Goal: Obtain resource: Download file/media

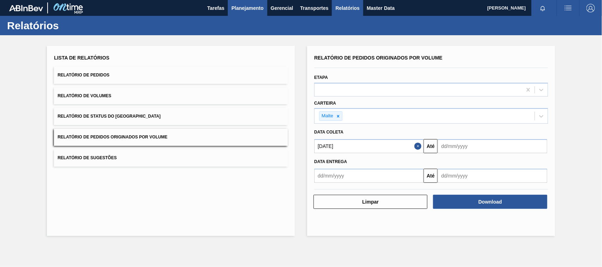
click at [234, 10] on span "Planejamento" at bounding box center [247, 8] width 32 height 8
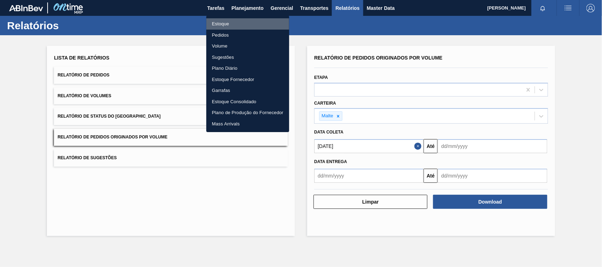
click at [227, 25] on li "Estoque" at bounding box center [247, 23] width 83 height 11
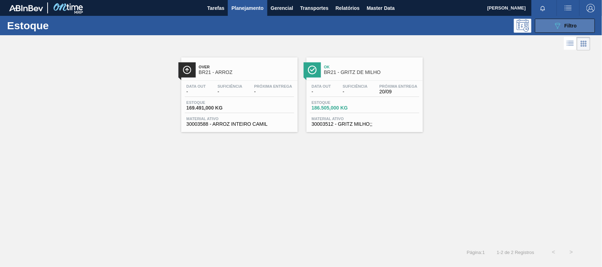
click at [551, 26] on button "089F7B8B-B2A5-4AFE-B5C0-19BA573D28AC Filtro" at bounding box center [565, 26] width 60 height 14
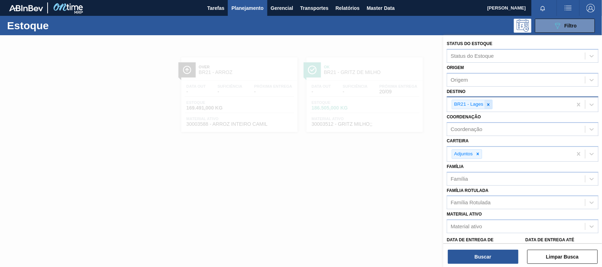
click at [489, 104] on icon at bounding box center [488, 104] width 2 height 2
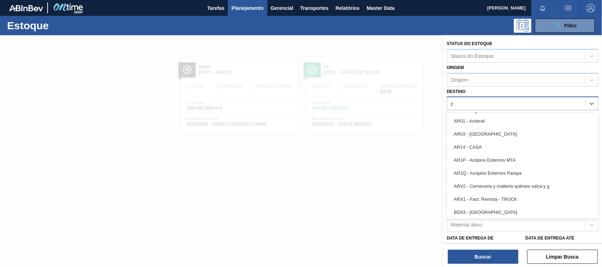
type input "ce"
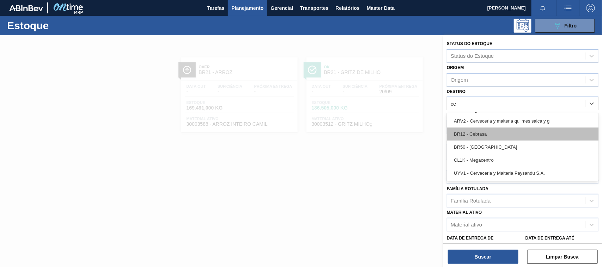
click at [484, 130] on div "BR12 - Cebrasa" at bounding box center [523, 134] width 152 height 13
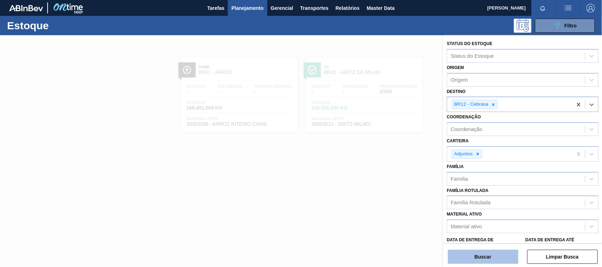
click at [489, 257] on button "Buscar" at bounding box center [483, 257] width 71 height 14
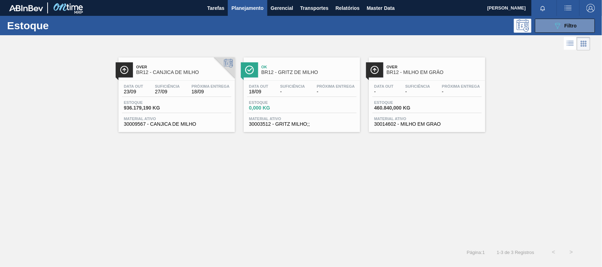
click at [159, 71] on span "BR12 - CANJICA DE MILHO" at bounding box center [183, 72] width 95 height 5
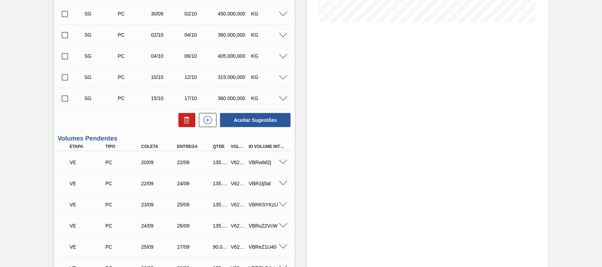
scroll to position [257, 0]
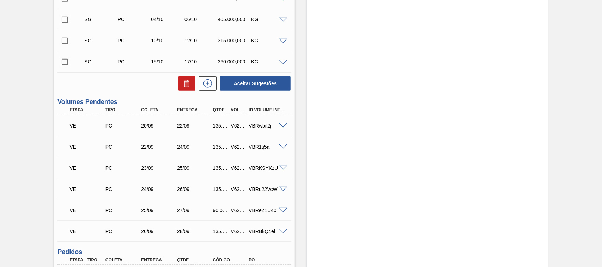
scroll to position [257, 0]
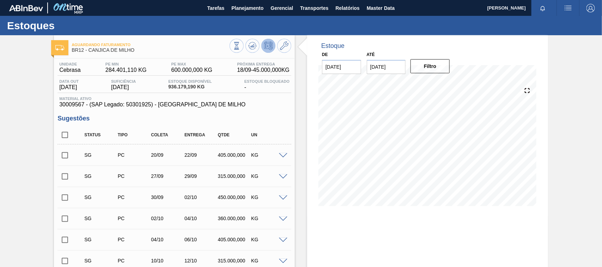
scroll to position [257, 0]
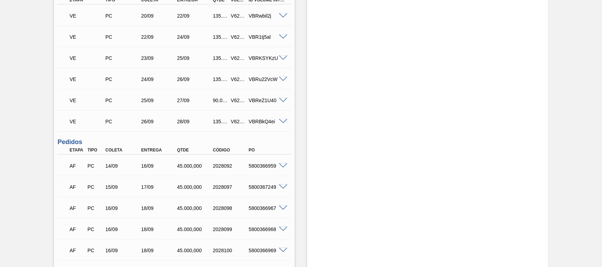
scroll to position [294, 0]
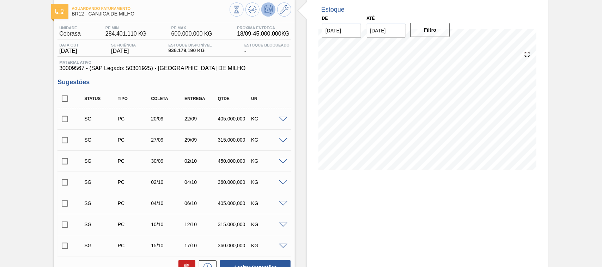
scroll to position [221, 0]
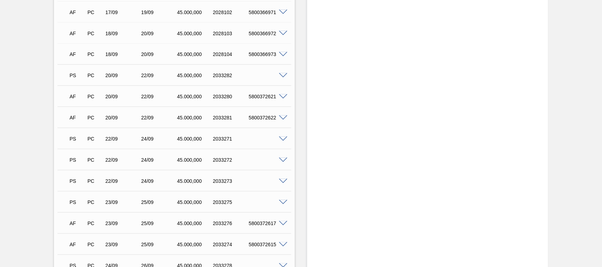
scroll to position [766, 0]
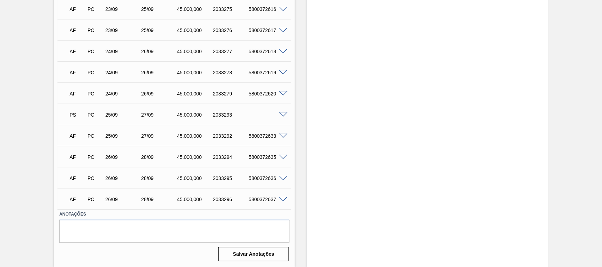
scroll to position [730, 0]
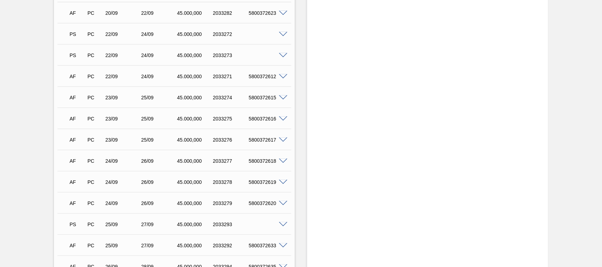
scroll to position [546, 0]
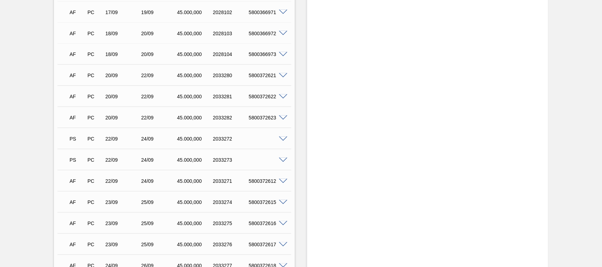
scroll to position [735, 0]
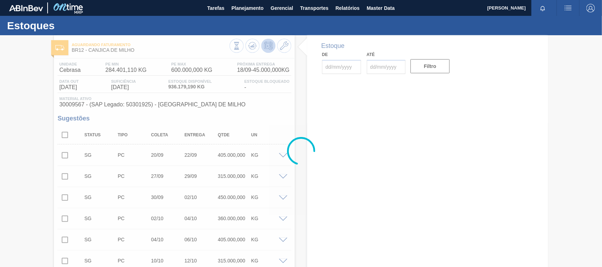
type input "[DATE]"
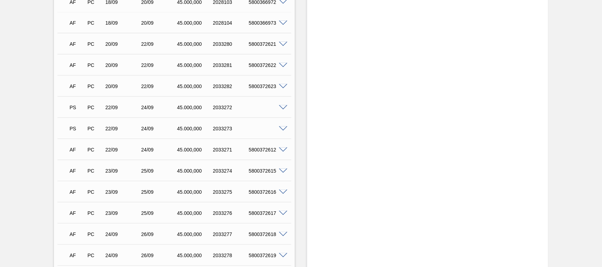
scroll to position [546, 0]
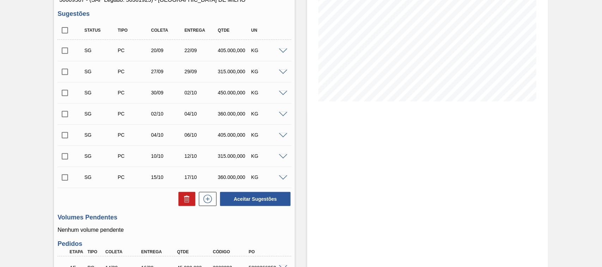
scroll to position [0, 0]
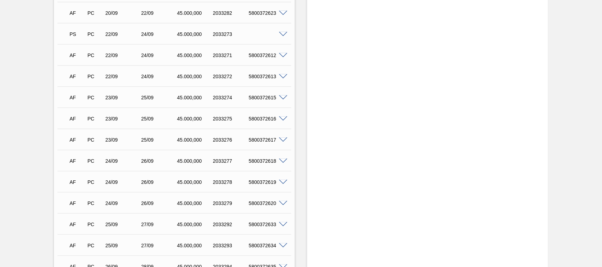
scroll to position [620, 0]
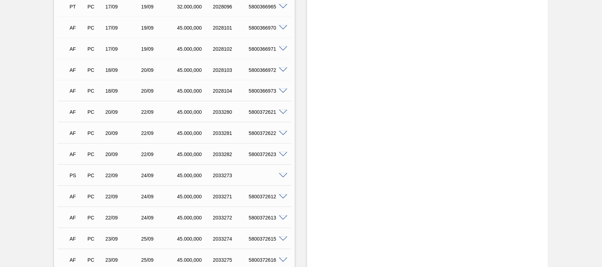
scroll to position [551, 0]
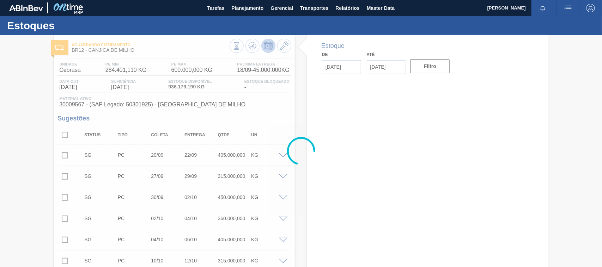
type input "[DATE]"
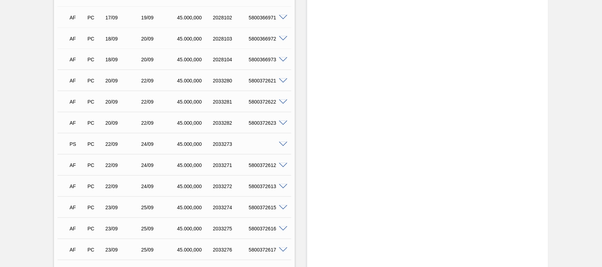
scroll to position [509, 0]
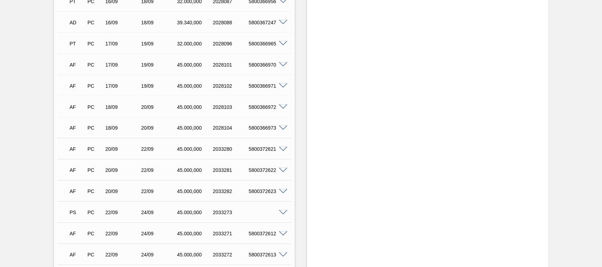
scroll to position [551, 0]
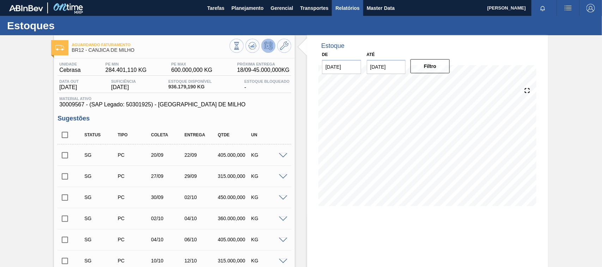
click at [352, 7] on span "Relatórios" at bounding box center [348, 8] width 24 height 8
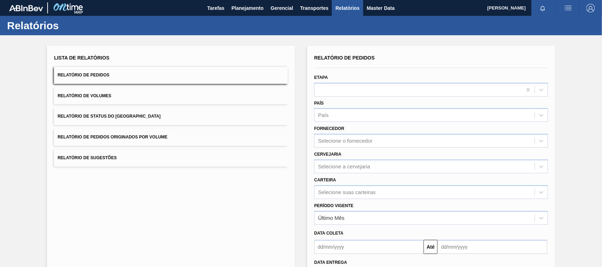
click at [172, 137] on button "Relatório de Pedidos Originados por Volume" at bounding box center [171, 137] width 234 height 17
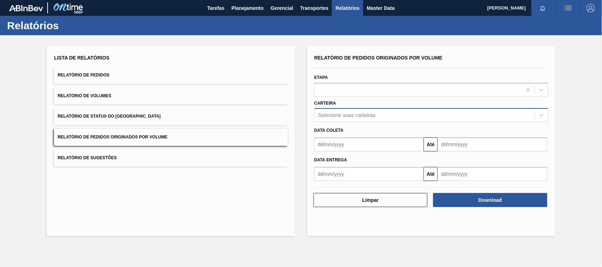
click at [346, 115] on div "Selecione suas carteiras" at bounding box center [347, 116] width 58 height 6
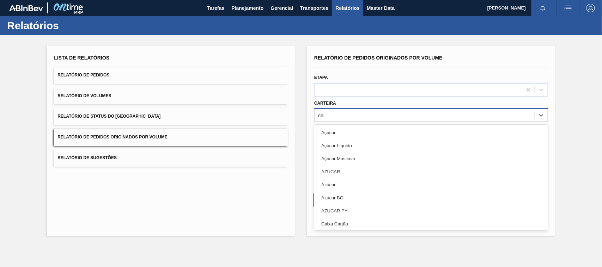
type input "c"
type input "ad"
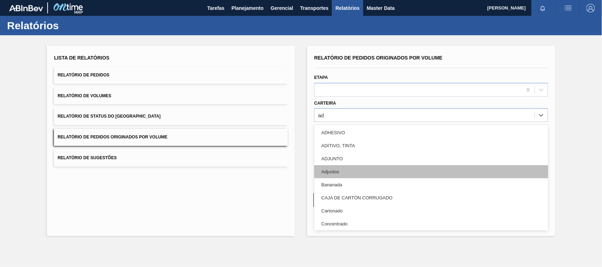
click at [333, 174] on div "Adjuntos" at bounding box center [431, 172] width 234 height 13
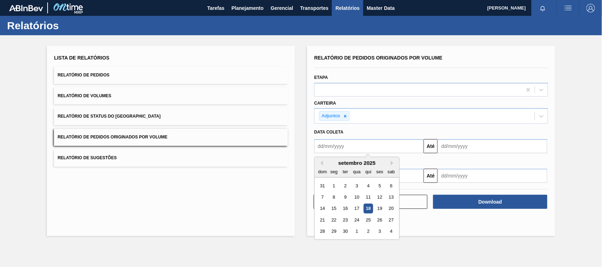
click at [339, 149] on input "text" at bounding box center [368, 146] width 109 height 14
type input "[DATE]"
click at [359, 184] on div "1" at bounding box center [357, 186] width 10 height 10
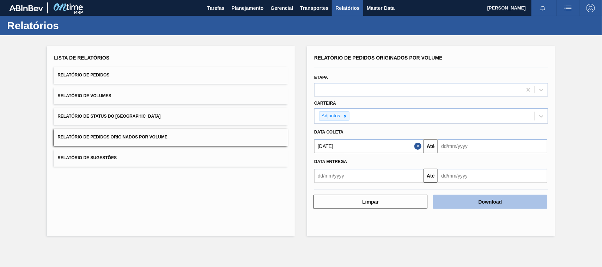
click at [479, 197] on button "Download" at bounding box center [490, 202] width 114 height 14
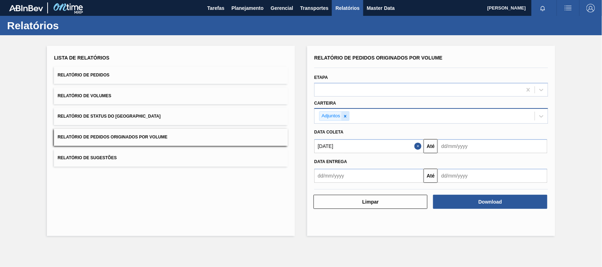
click at [347, 118] on icon at bounding box center [345, 116] width 5 height 5
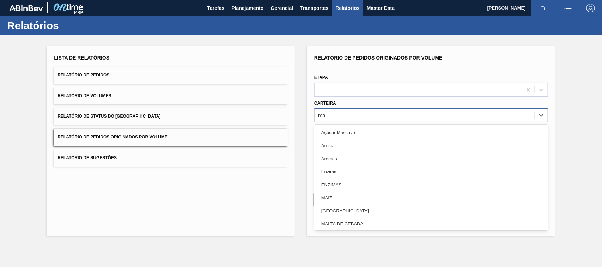
type input "mal"
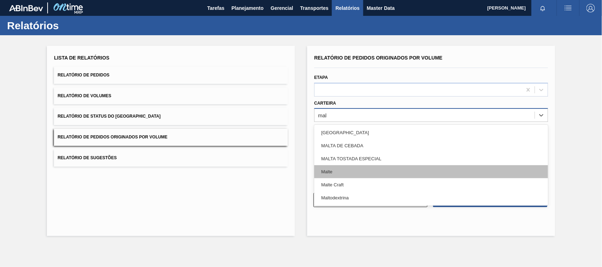
click at [335, 172] on div "Malte" at bounding box center [431, 172] width 234 height 13
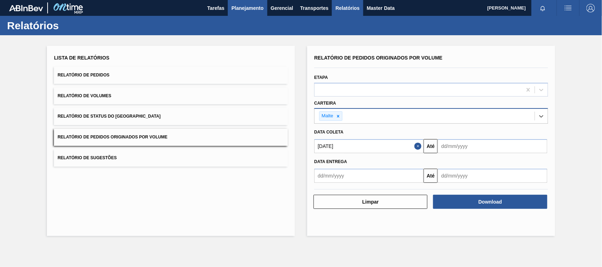
click at [231, 6] on span "Planejamento" at bounding box center [247, 8] width 32 height 8
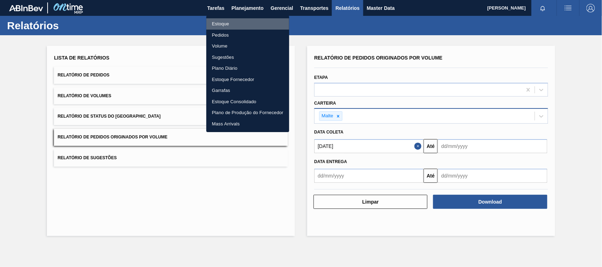
click at [220, 26] on li "Estoque" at bounding box center [247, 23] width 83 height 11
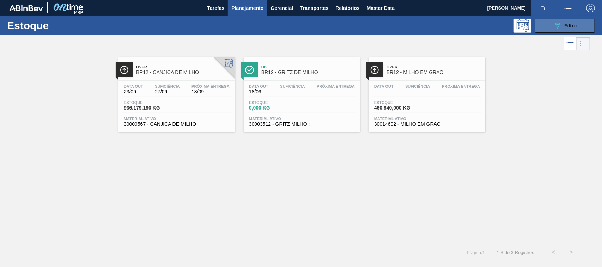
click at [576, 26] on span "Filtro" at bounding box center [571, 26] width 12 height 6
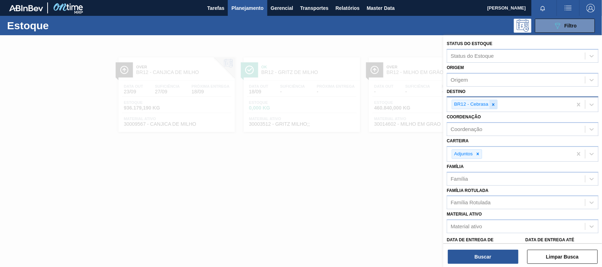
click at [494, 106] on icon at bounding box center [493, 104] width 5 height 5
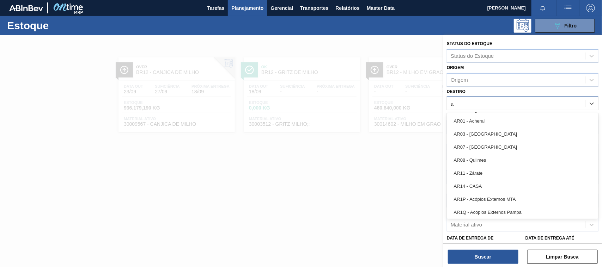
type input "ag"
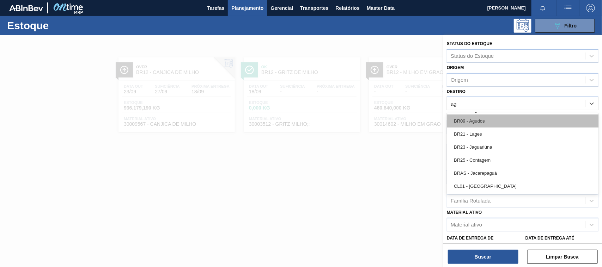
click at [480, 123] on div "BR09 - Agudos" at bounding box center [523, 121] width 152 height 13
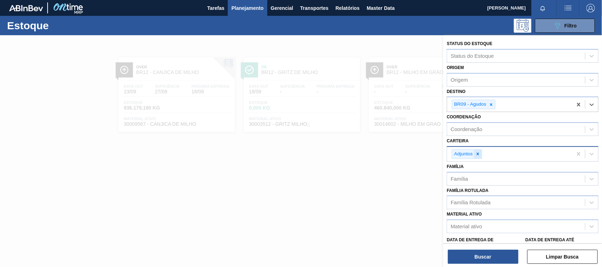
click at [480, 152] on icon at bounding box center [478, 154] width 5 height 5
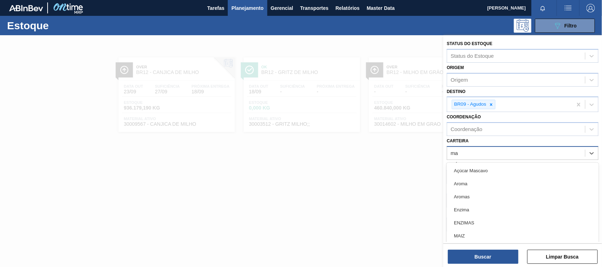
type input "mal"
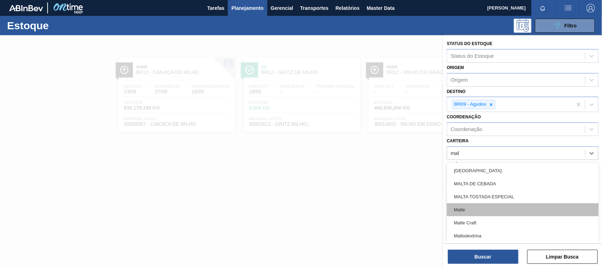
click at [459, 209] on div "Malte" at bounding box center [523, 210] width 152 height 13
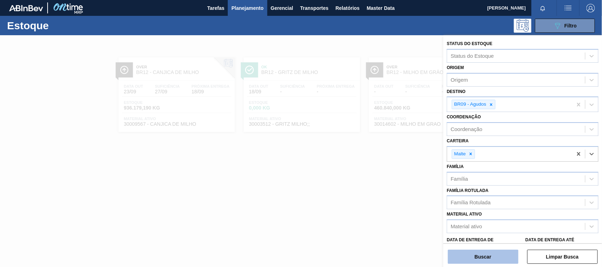
click at [488, 260] on button "Buscar" at bounding box center [483, 257] width 71 height 14
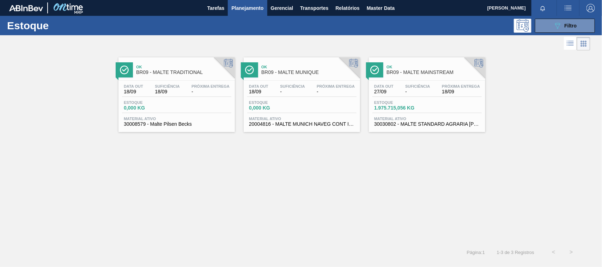
click at [407, 68] on span "Ok" at bounding box center [434, 67] width 95 height 4
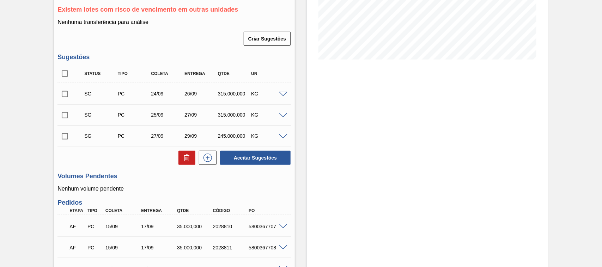
scroll to position [294, 0]
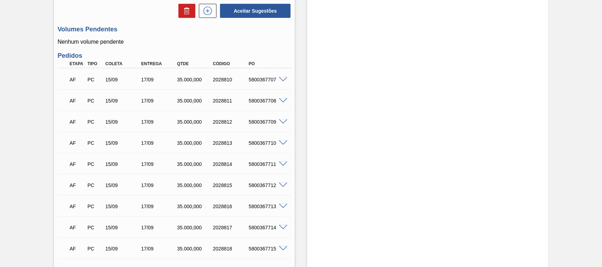
click at [282, 77] on span at bounding box center [283, 79] width 8 height 5
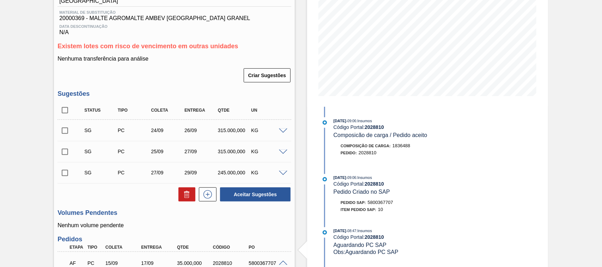
scroll to position [73, 0]
